Goal: Navigation & Orientation: Find specific page/section

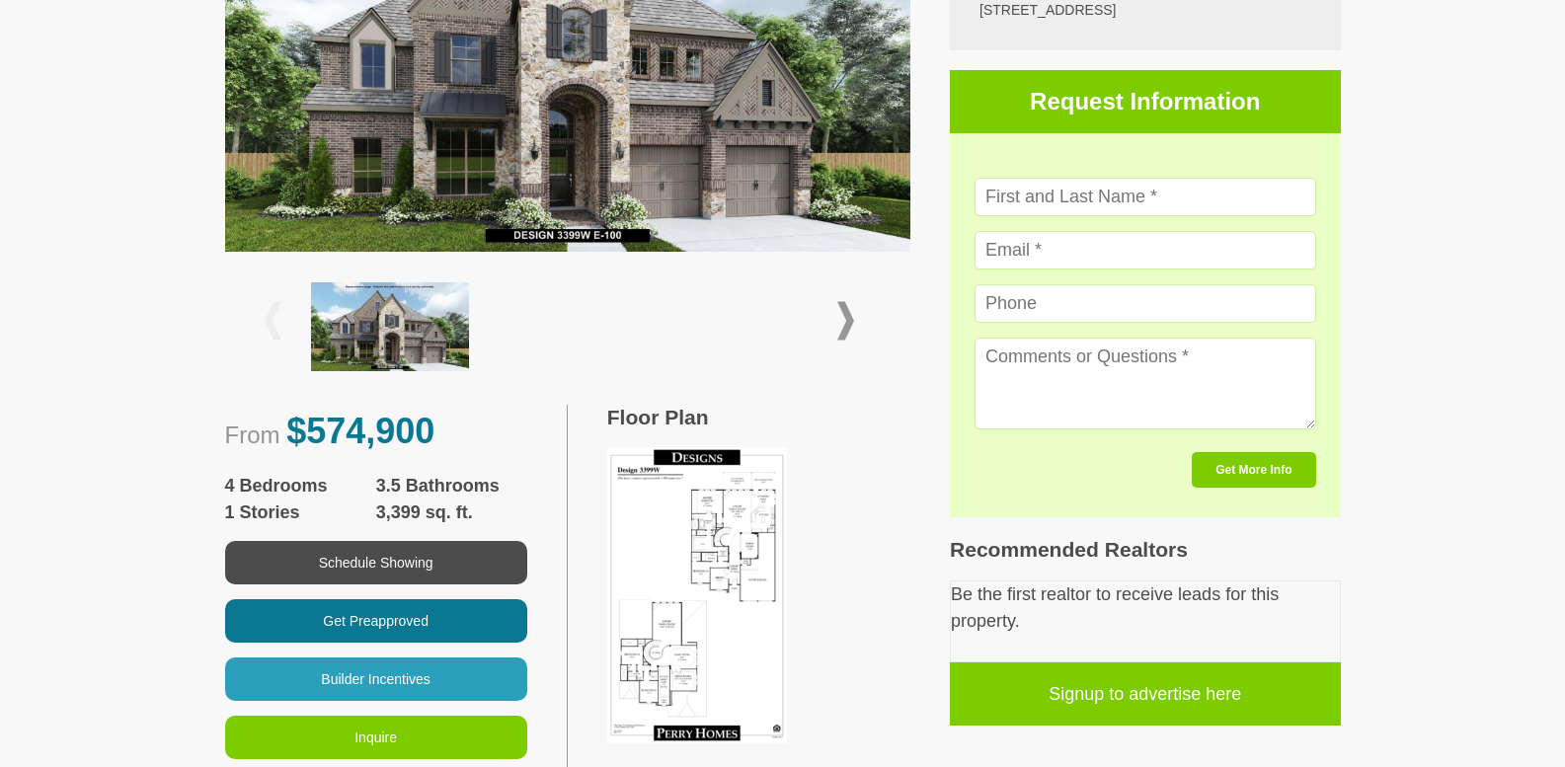
scroll to position [554, 0]
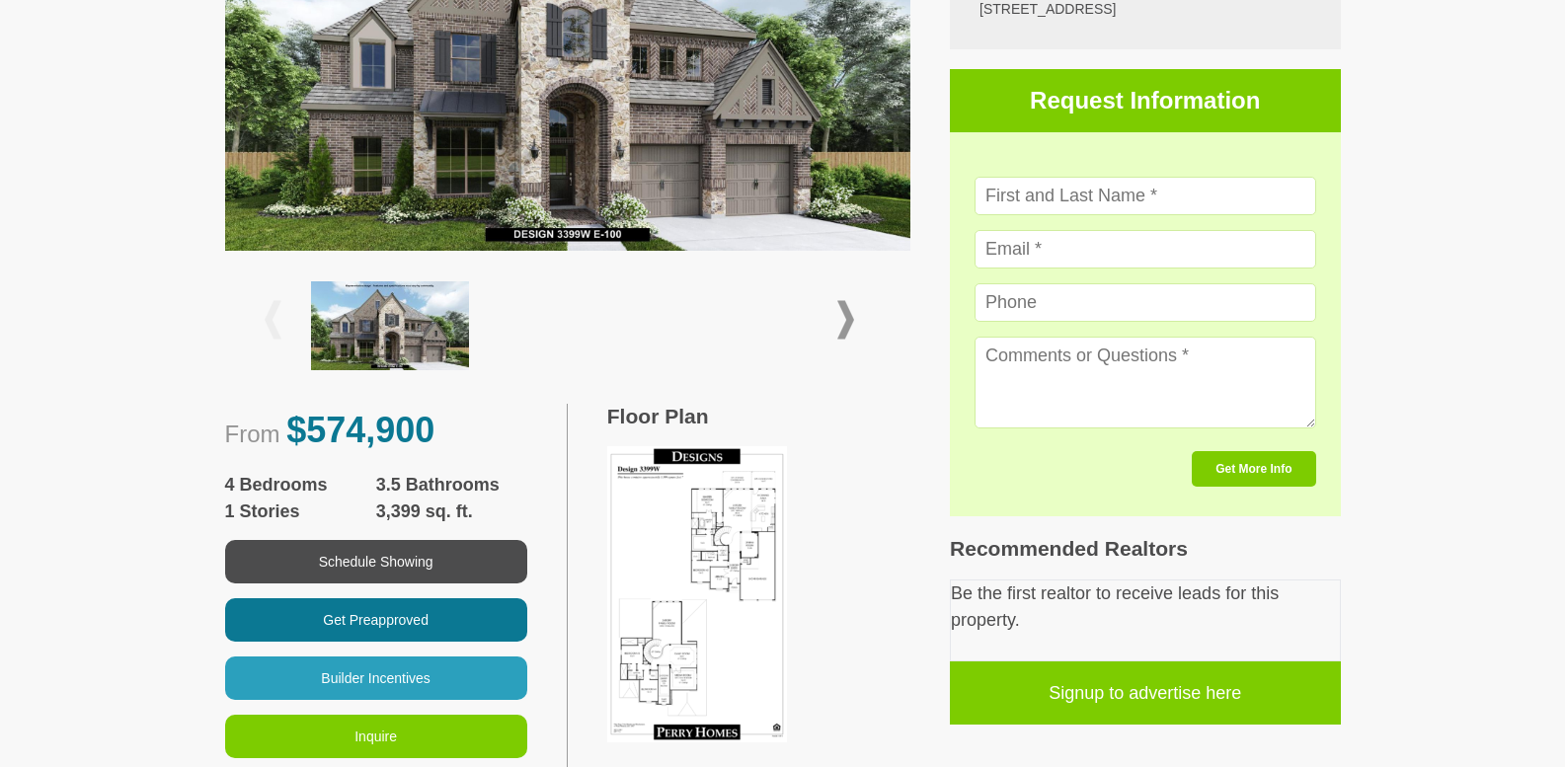
click at [843, 295] on div at bounding box center [568, 320] width 606 height 107
click at [843, 314] on span at bounding box center [845, 320] width 17 height 38
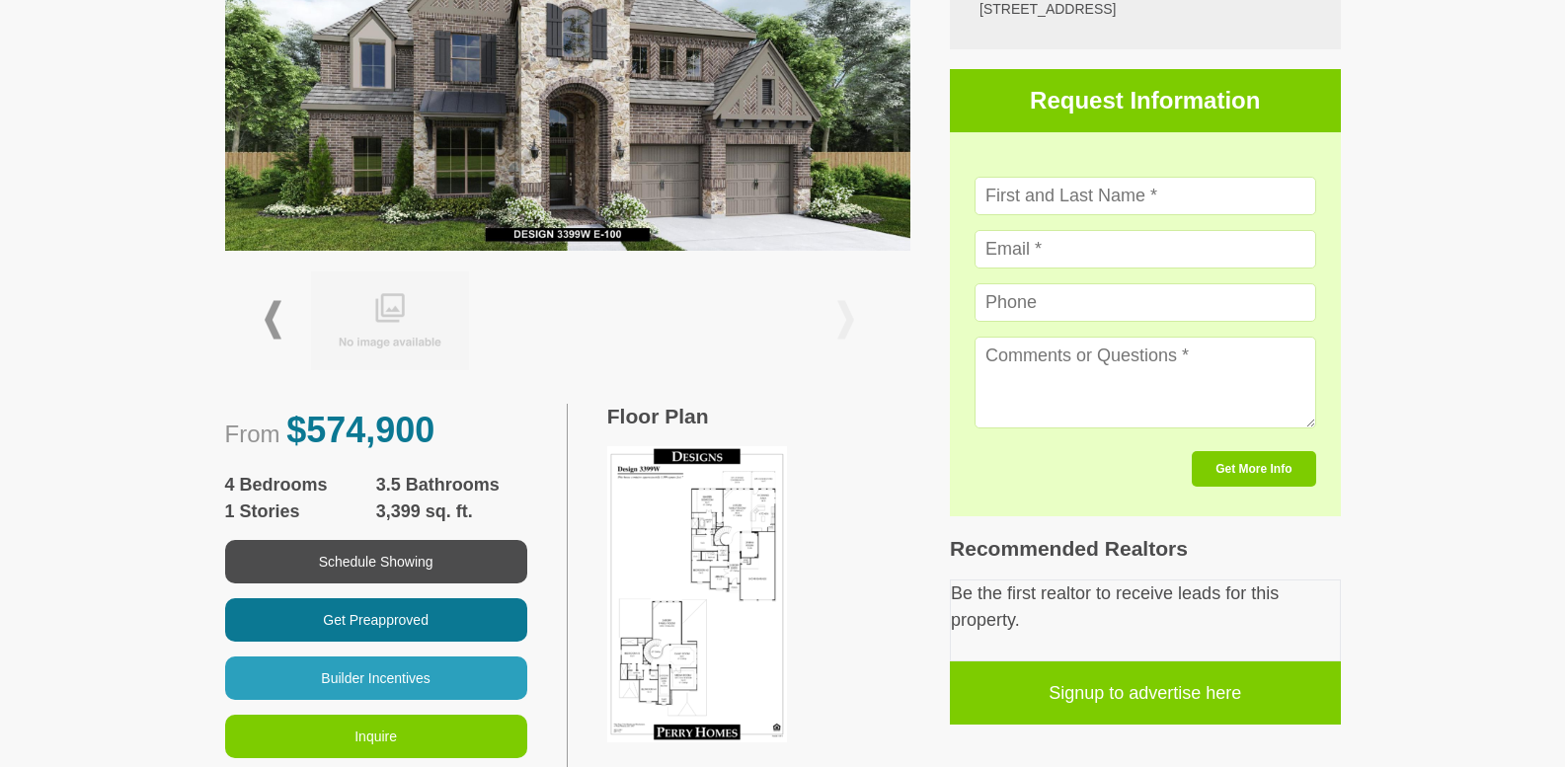
click at [695, 499] on img at bounding box center [697, 594] width 180 height 296
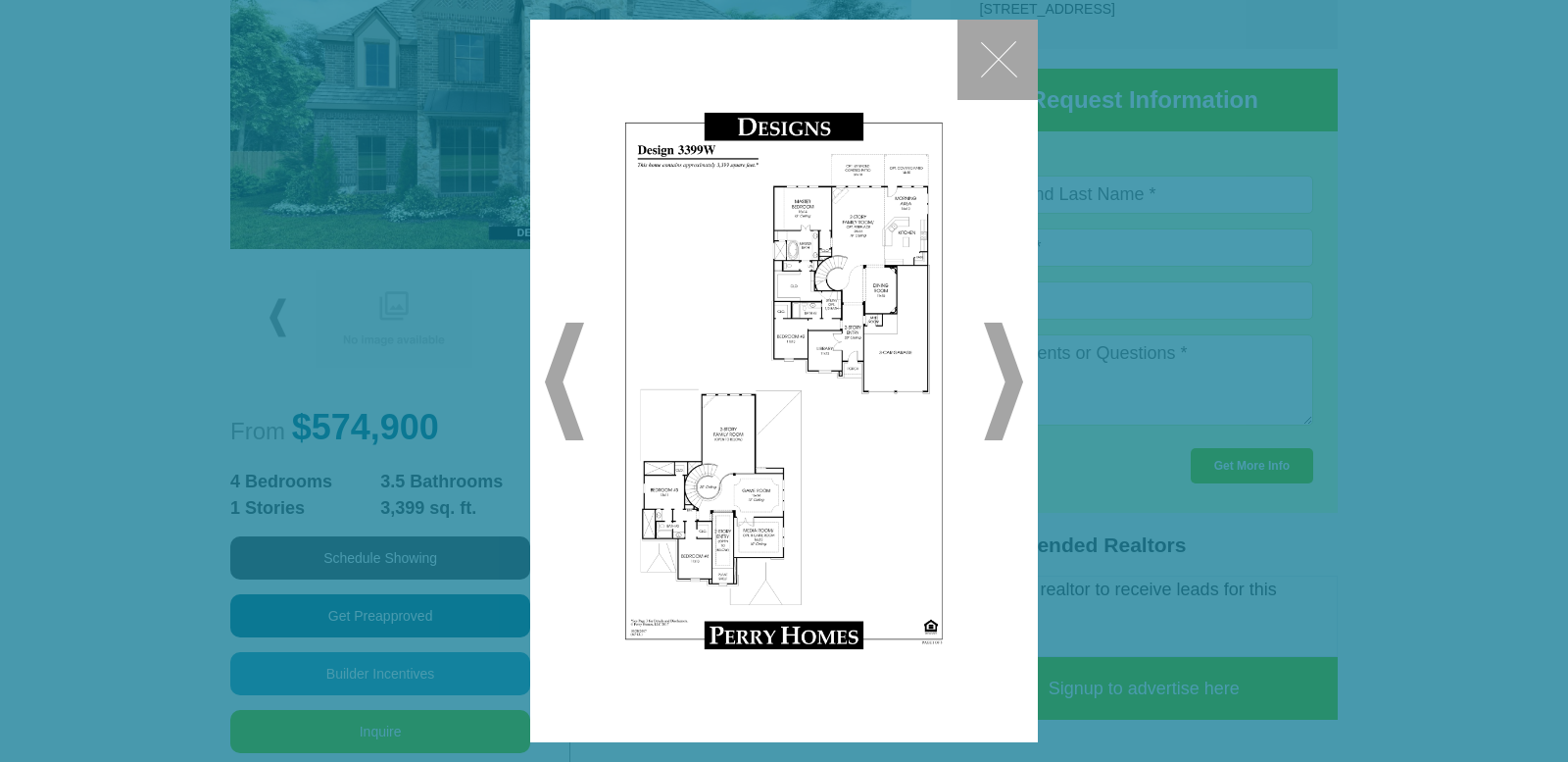
click at [1180, 145] on div "✕ ◀ ▶" at bounding box center [784, 381] width 1568 height 762
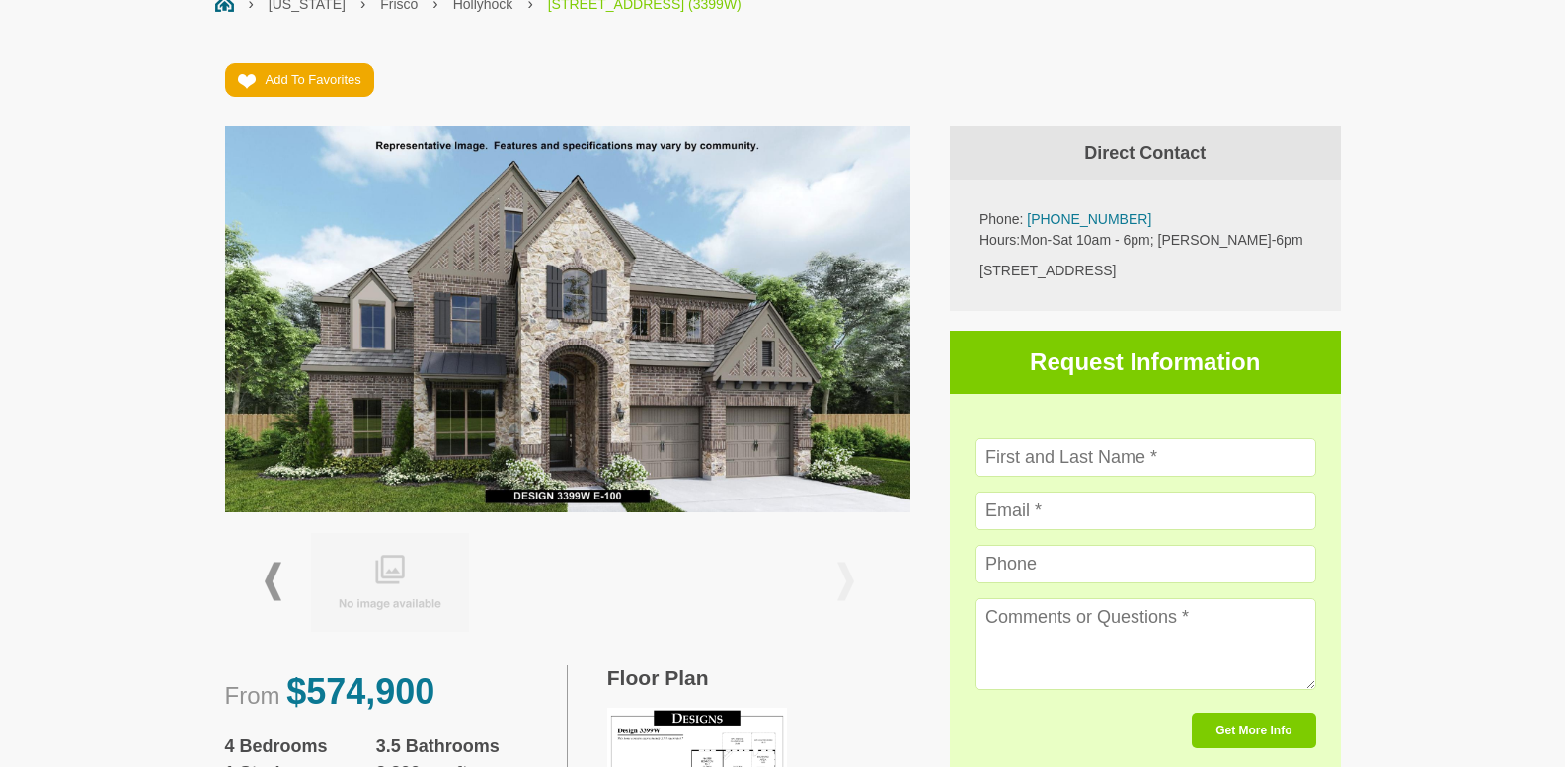
scroll to position [271, 0]
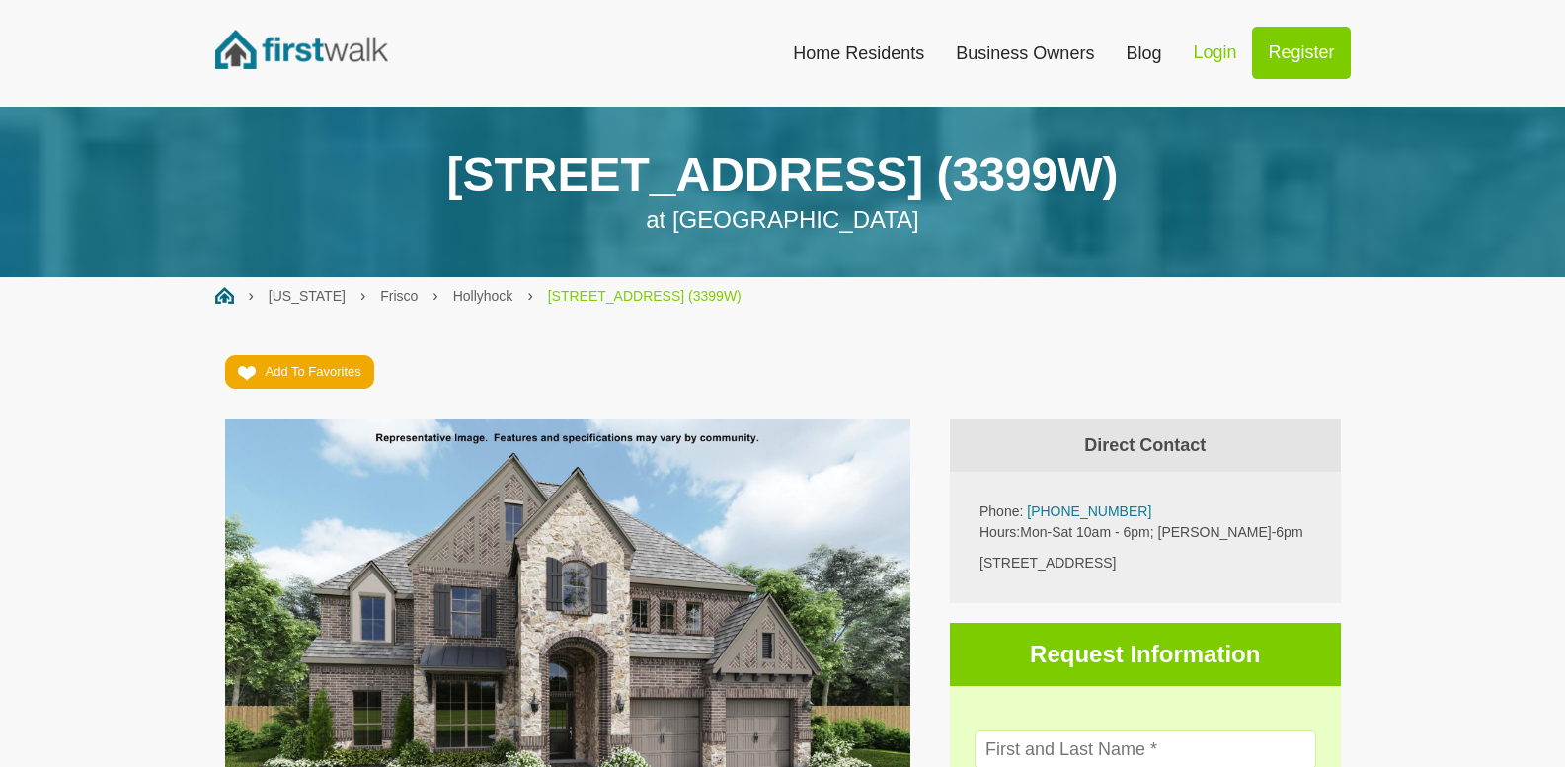
click at [428, 173] on h1 "[STREET_ADDRESS] (3399W)" at bounding box center [782, 174] width 1135 height 57
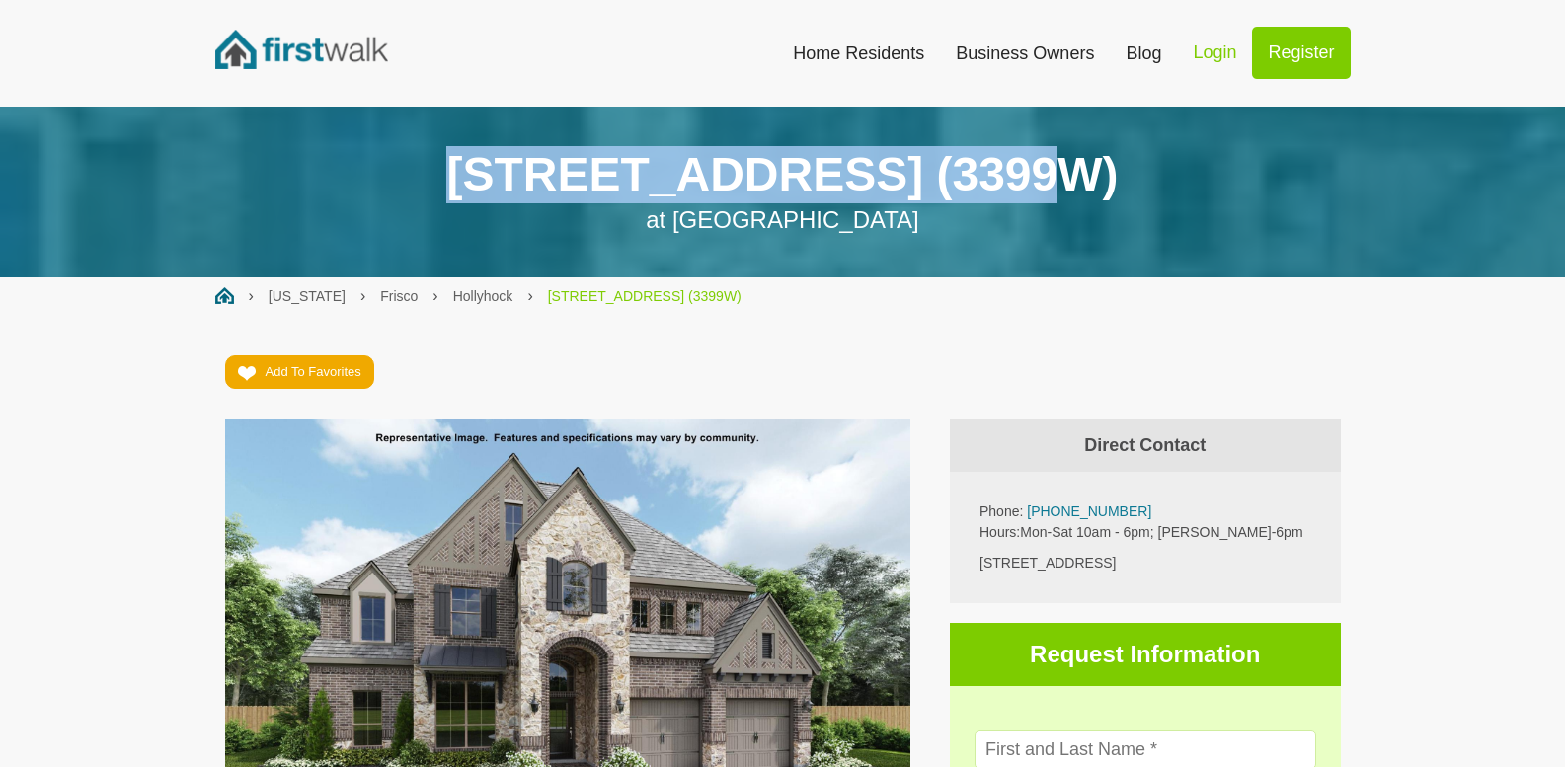
drag, startPoint x: 428, startPoint y: 173, endPoint x: 953, endPoint y: 185, distance: 524.3
click at [953, 185] on h1 "[STREET_ADDRESS] (3399W)" at bounding box center [782, 174] width 1135 height 57
